Goal: Transaction & Acquisition: Purchase product/service

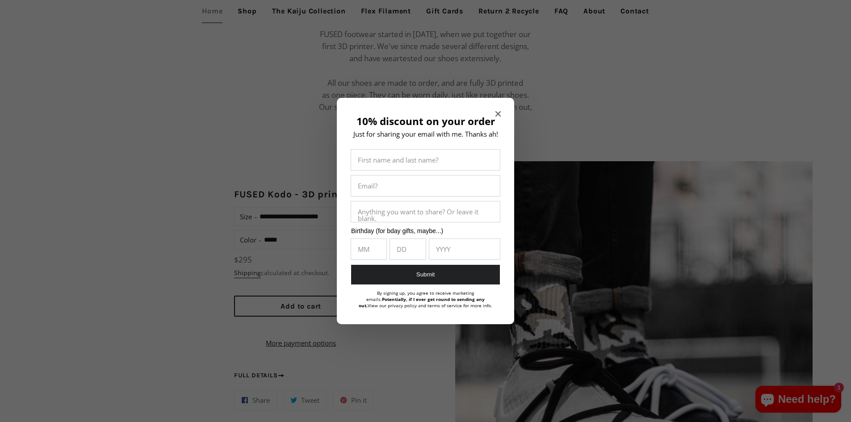
scroll to position [665, 0]
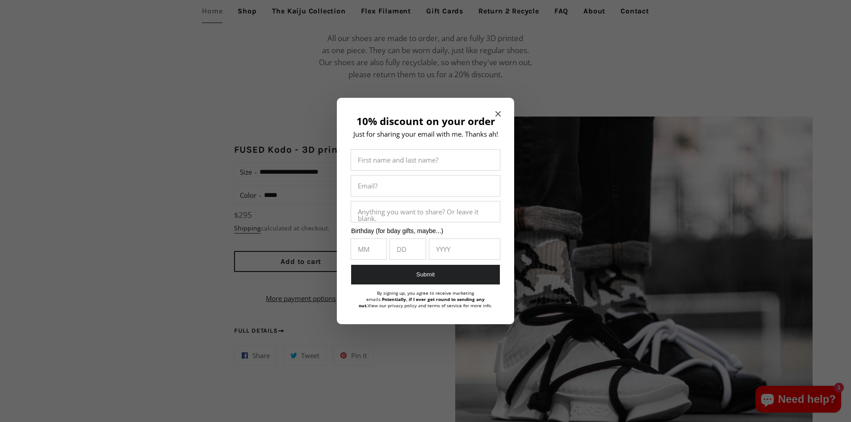
click at [498, 116] on icon "Close modal" at bounding box center [497, 113] width 5 height 5
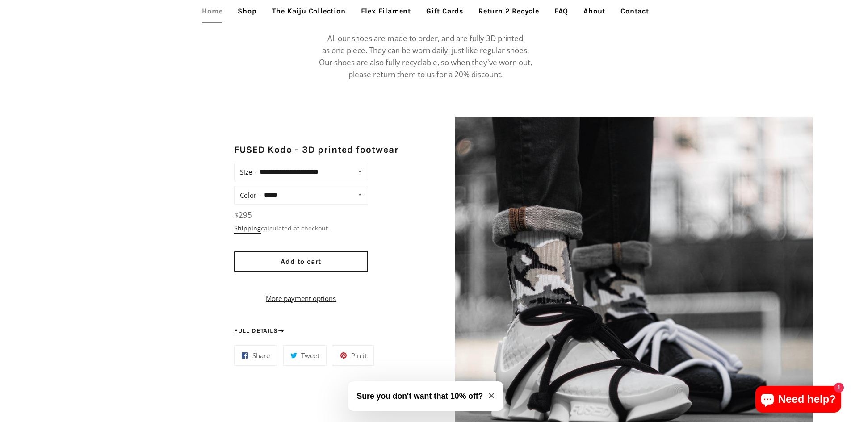
click at [492, 394] on icon "Close modal" at bounding box center [491, 395] width 5 height 5
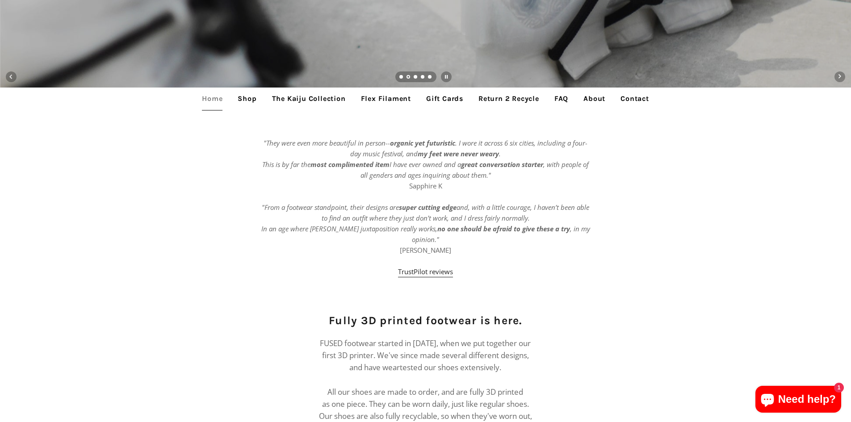
scroll to position [174, 0]
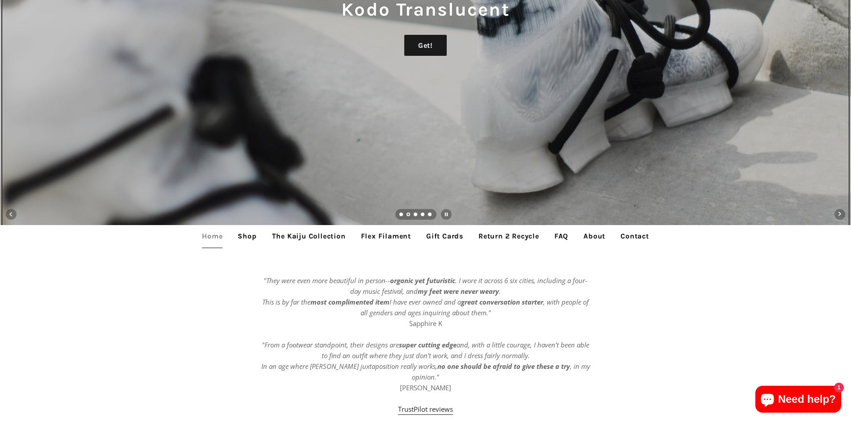
click at [67, 176] on div "Kodo Translucent Get!" at bounding box center [425, 37] width 851 height 422
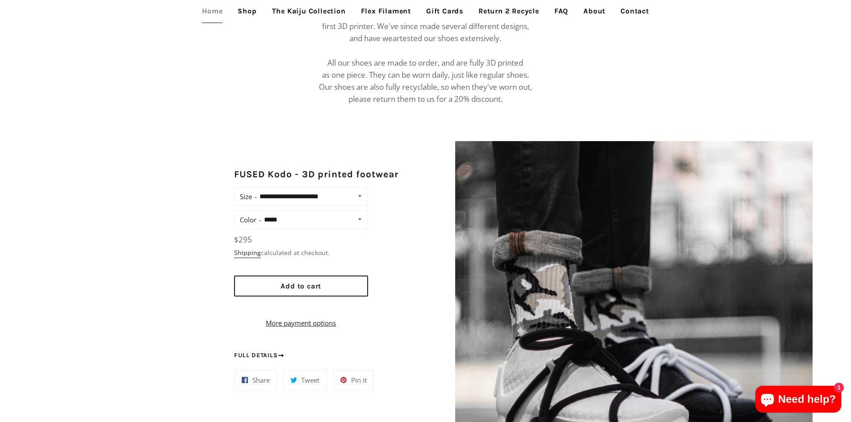
scroll to position [670, 0]
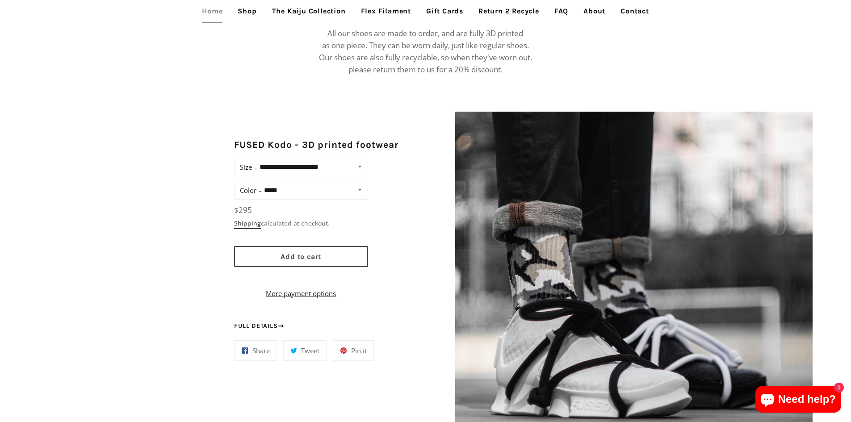
click at [323, 248] on button "Add to cart" at bounding box center [301, 256] width 134 height 21
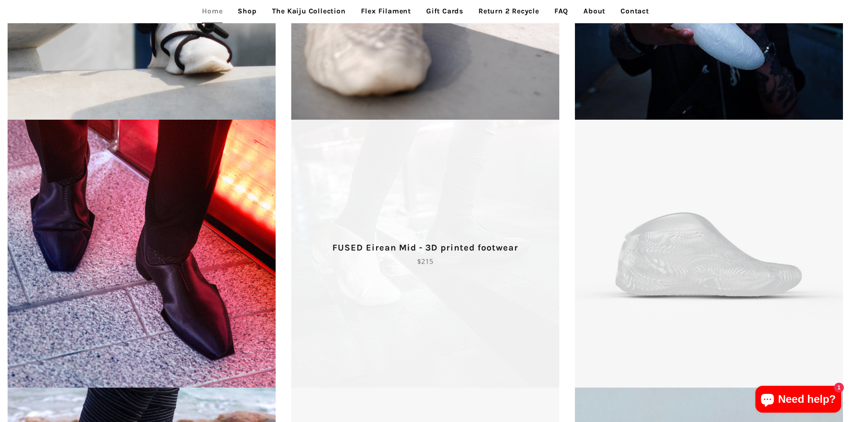
scroll to position [1698, 0]
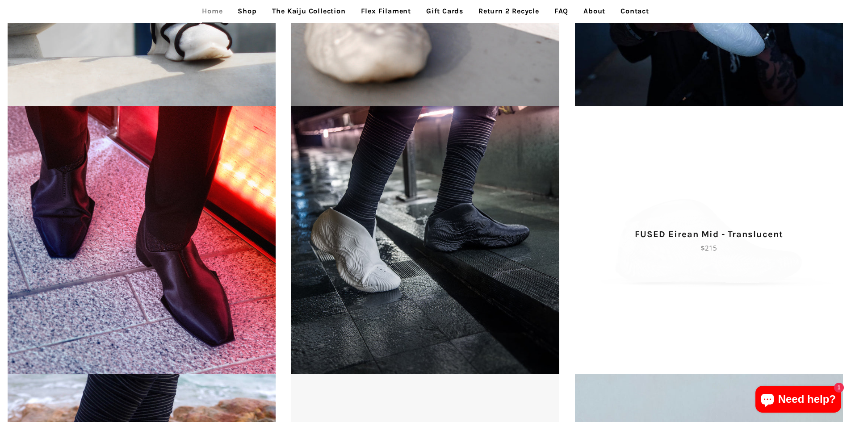
click at [692, 243] on p "Regular price $215" at bounding box center [709, 248] width 252 height 11
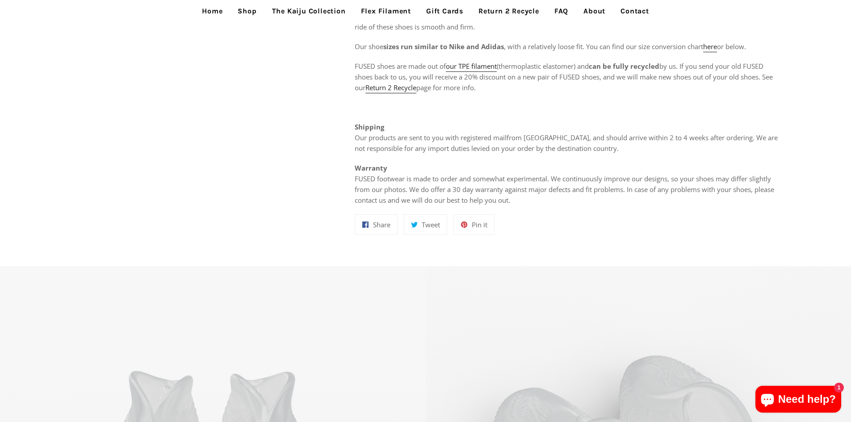
scroll to position [670, 0]
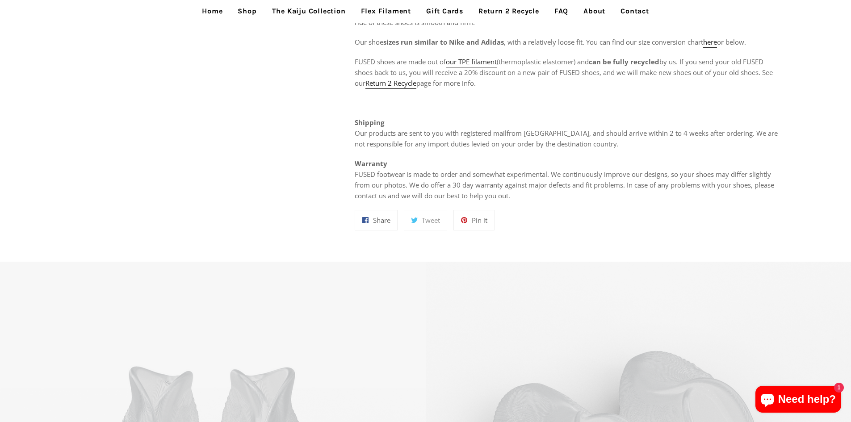
click at [433, 222] on span "Tweet" at bounding box center [431, 220] width 18 height 9
